Goal: Information Seeking & Learning: Learn about a topic

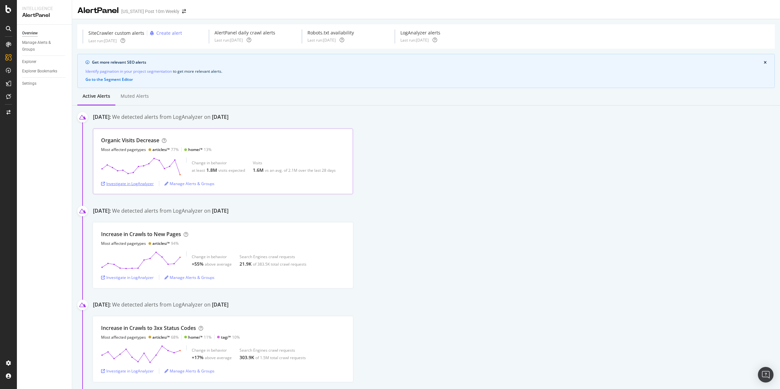
click at [136, 185] on div "Investigate in LogAnalyzer" at bounding box center [127, 184] width 53 height 6
click at [139, 183] on div "Investigate in LogAnalyzer" at bounding box center [127, 184] width 53 height 6
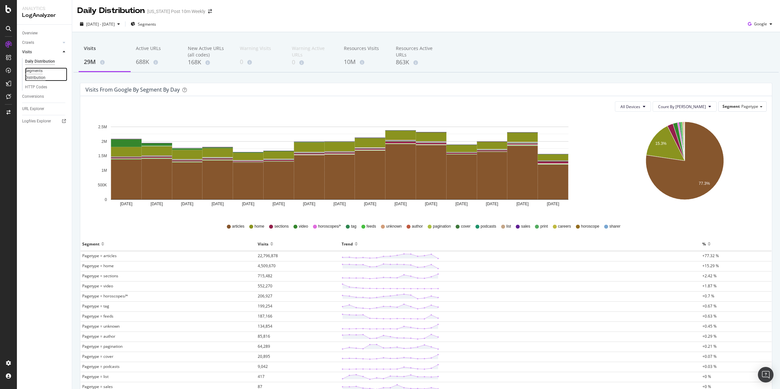
click at [29, 74] on div "Segments Distribution" at bounding box center [43, 75] width 36 height 14
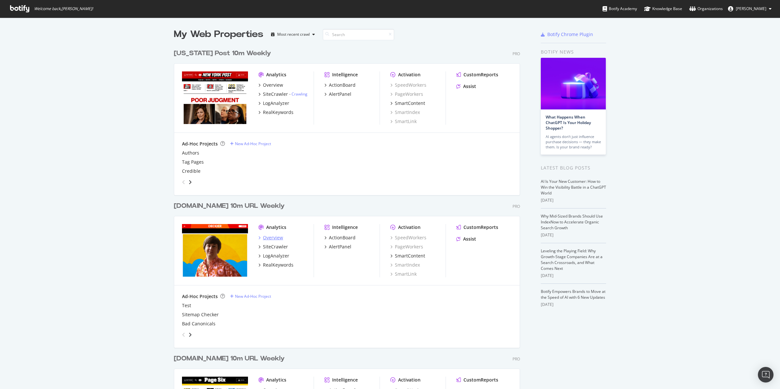
scroll to position [383, 767]
click at [268, 237] on div "Overview" at bounding box center [273, 238] width 20 height 6
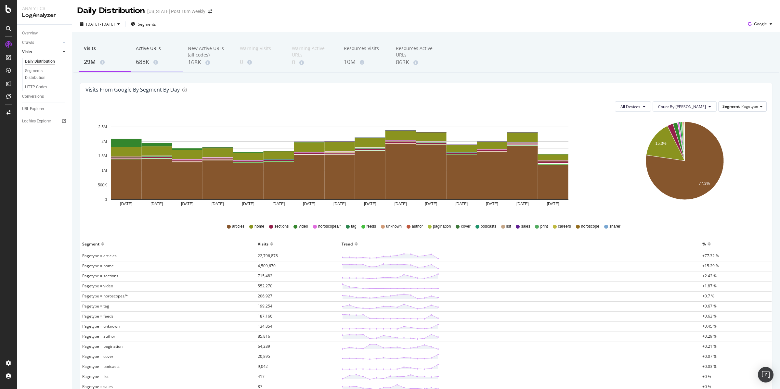
click at [155, 55] on div "Active URLs" at bounding box center [157, 51] width 42 height 12
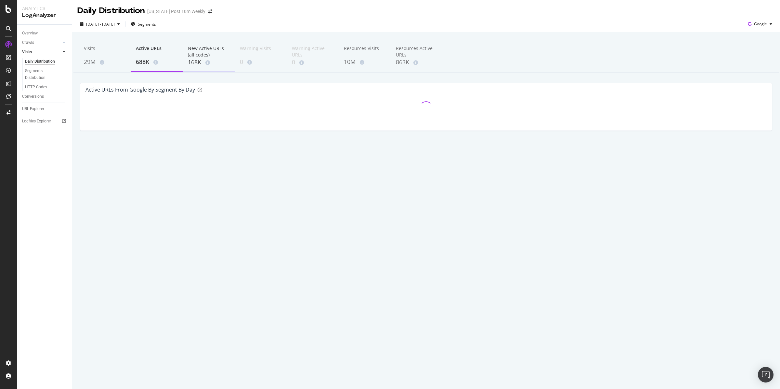
click at [204, 53] on div "New Active URLs (all codes)" at bounding box center [209, 51] width 42 height 13
